Goal: Task Accomplishment & Management: Use online tool/utility

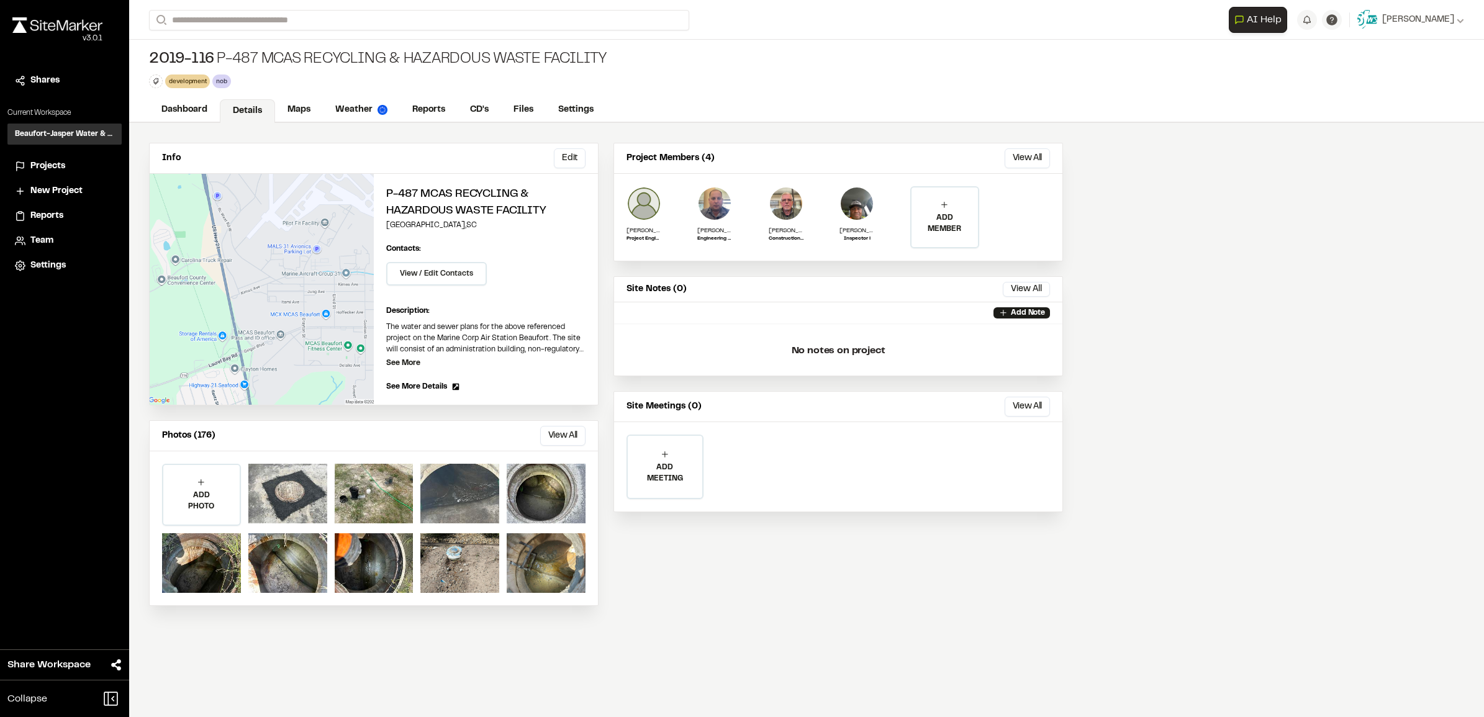
click at [44, 166] on span "Projects" at bounding box center [47, 167] width 35 height 14
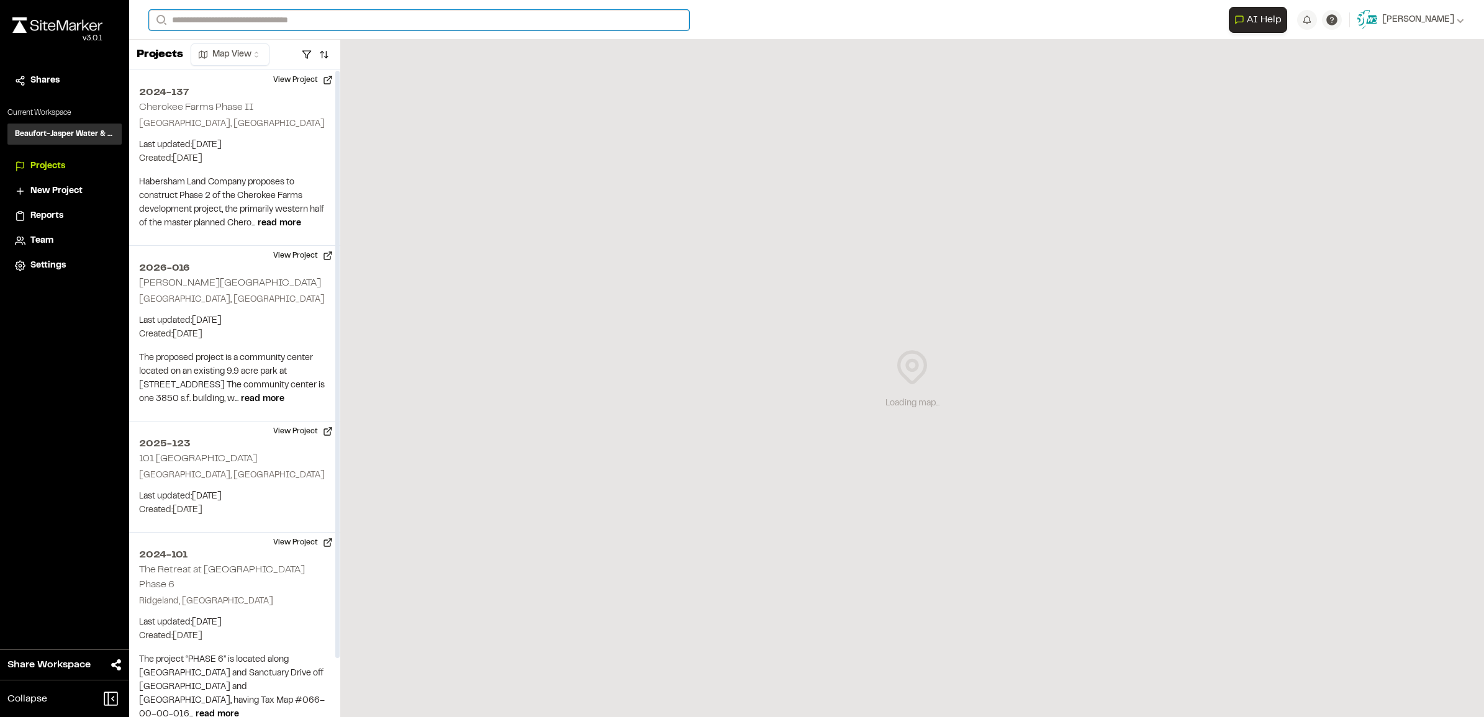
click at [230, 19] on input "Search" at bounding box center [419, 20] width 540 height 20
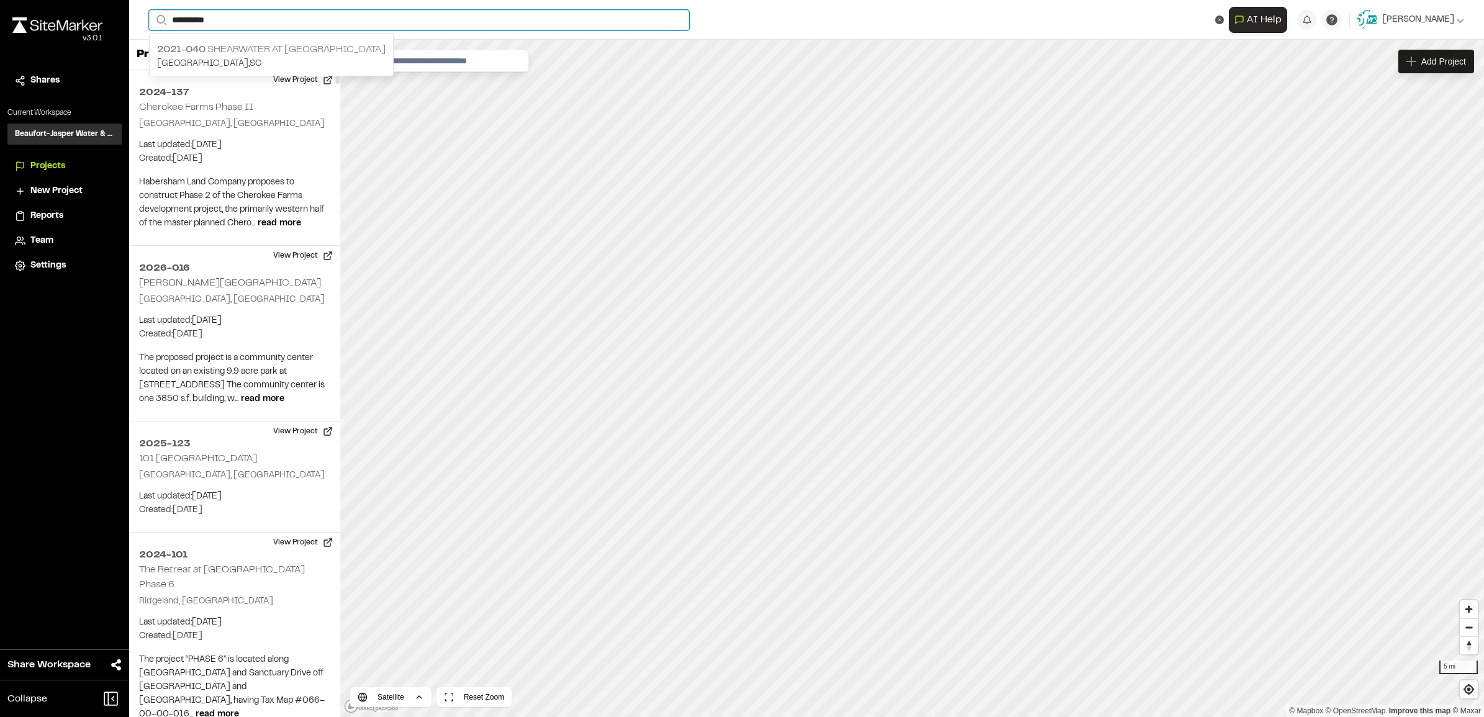
type input "**********"
click at [228, 48] on p "2021-040 Shearwater at [GEOGRAPHIC_DATA]" at bounding box center [271, 49] width 228 height 15
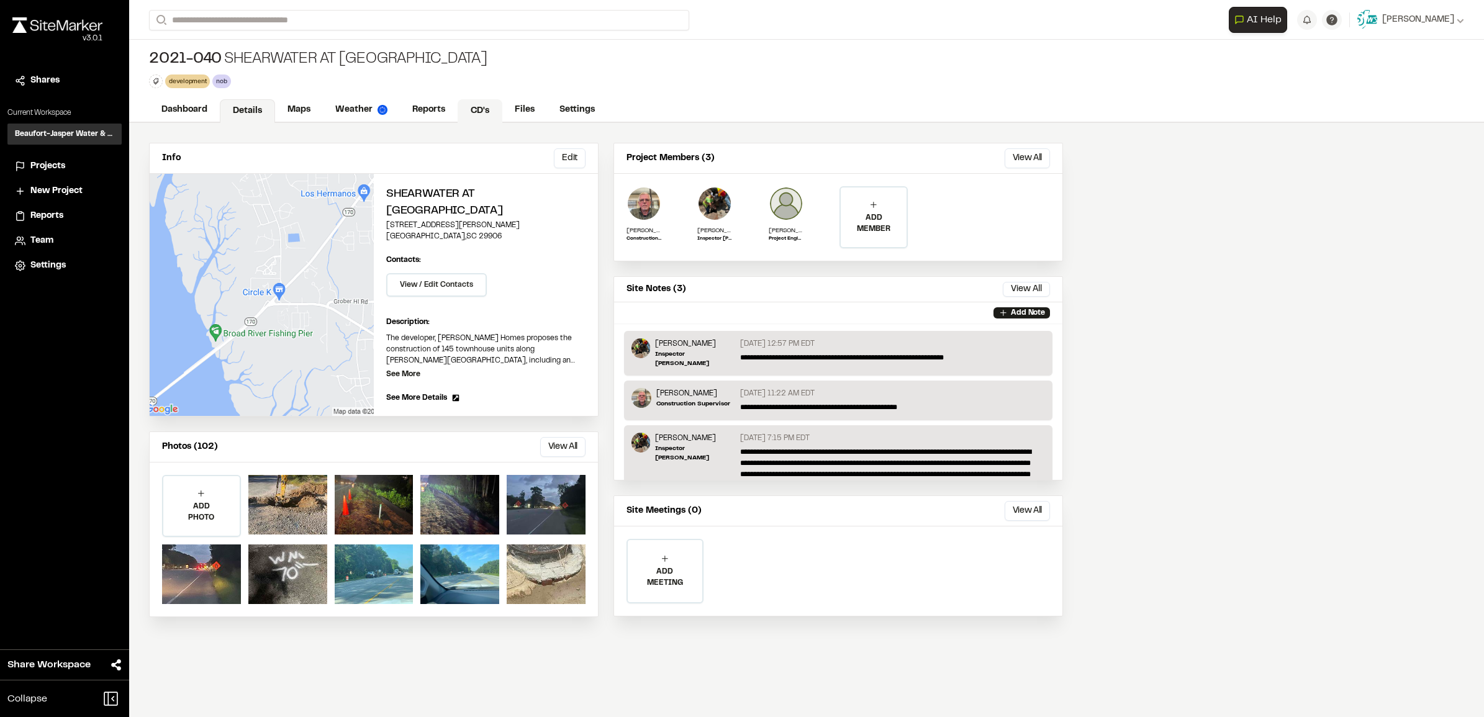
click at [488, 111] on link "CD's" at bounding box center [480, 111] width 45 height 24
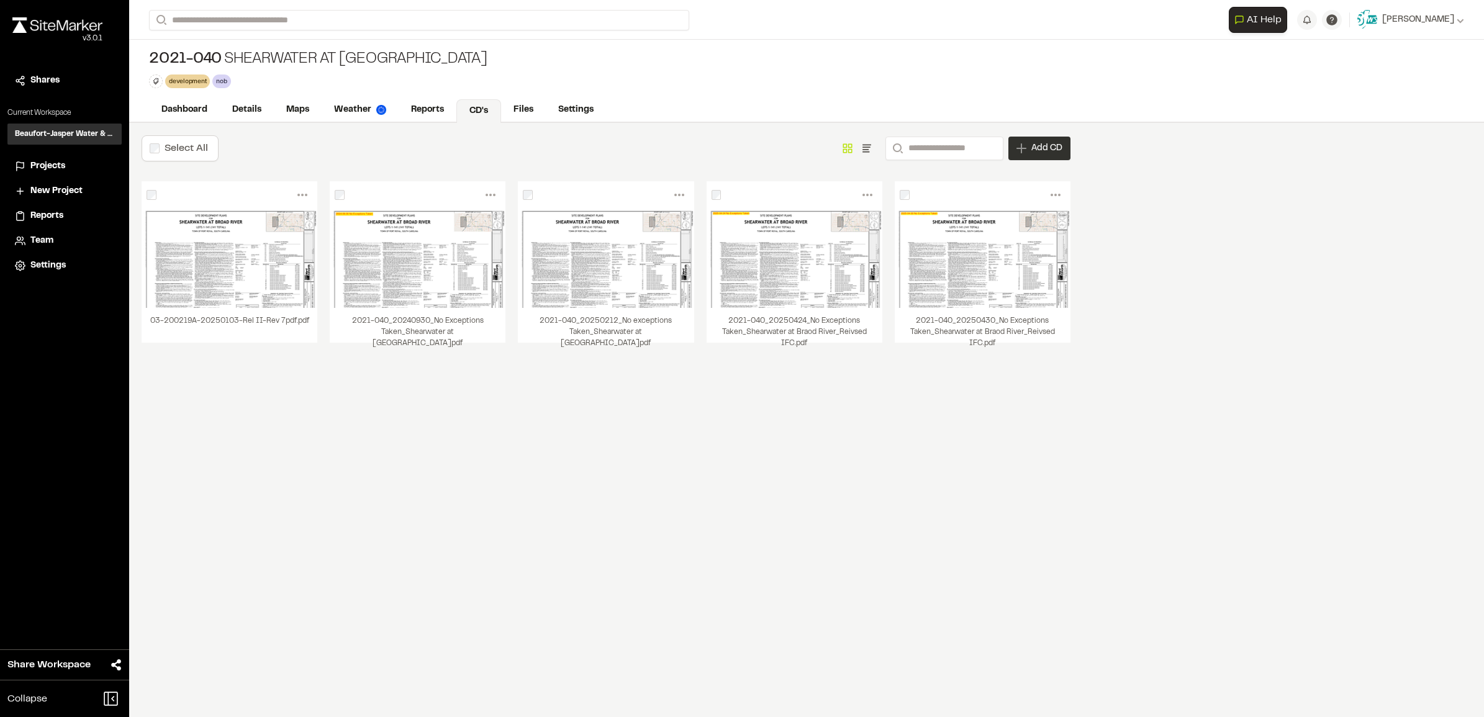
click at [1032, 151] on span "Add CD" at bounding box center [1046, 148] width 31 height 12
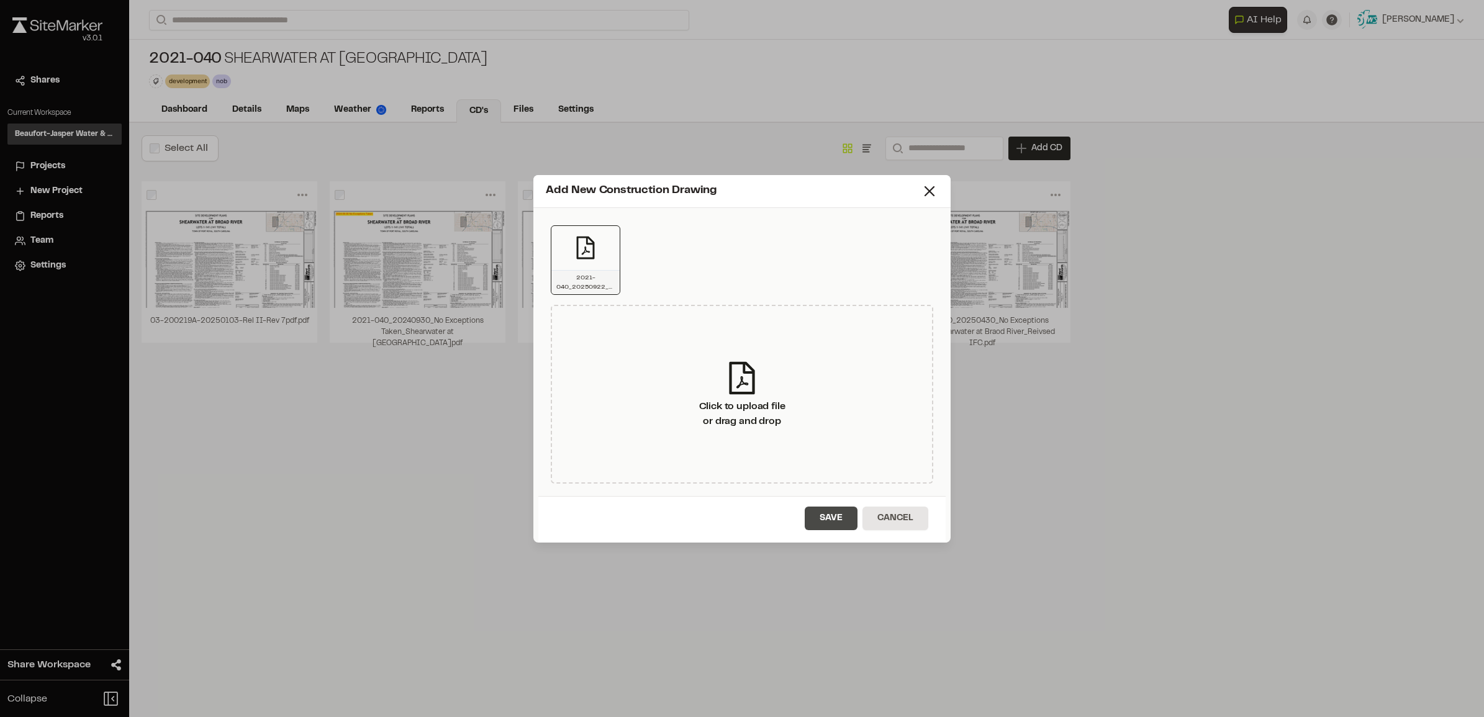
click at [828, 511] on button "Save" at bounding box center [831, 519] width 53 height 24
